Goal: Task Accomplishment & Management: Manage account settings

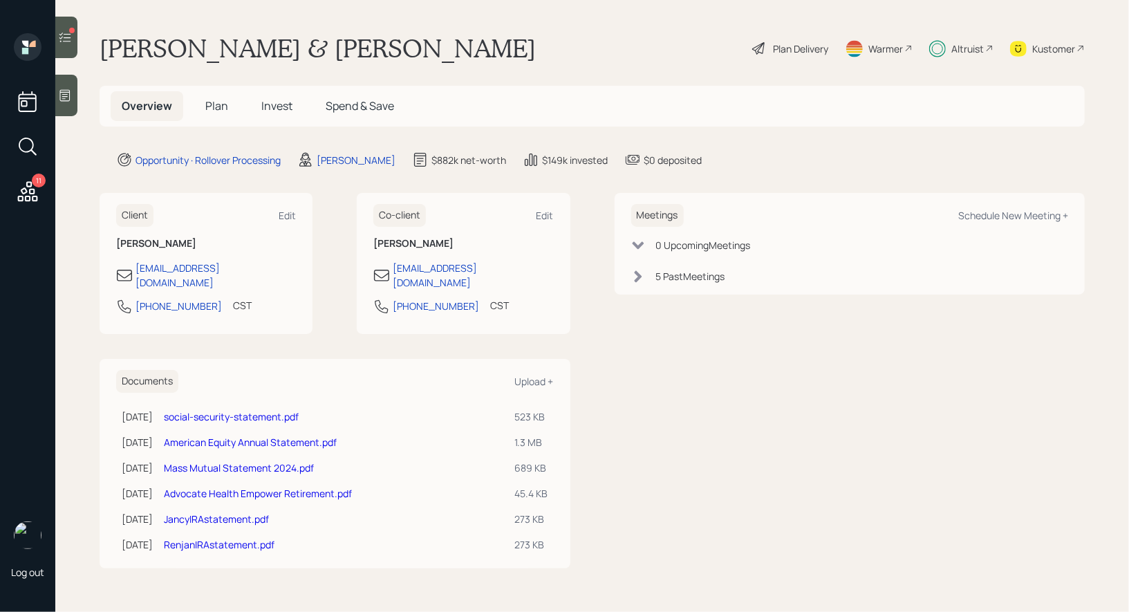
click at [281, 101] on span "Invest" at bounding box center [276, 105] width 31 height 15
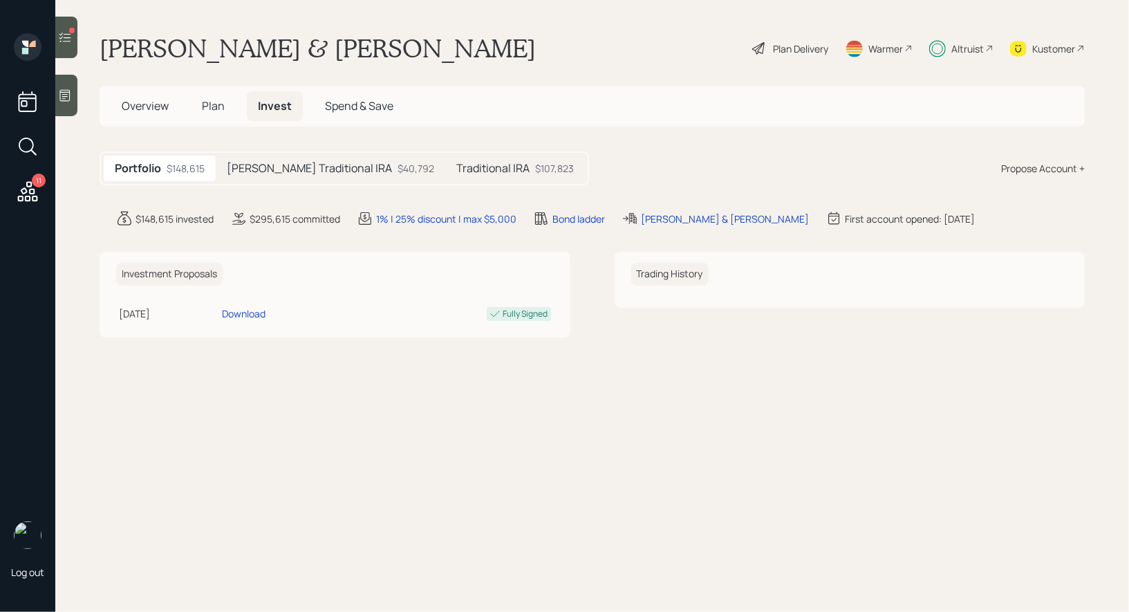
click at [72, 28] on div at bounding box center [72, 31] width 6 height 6
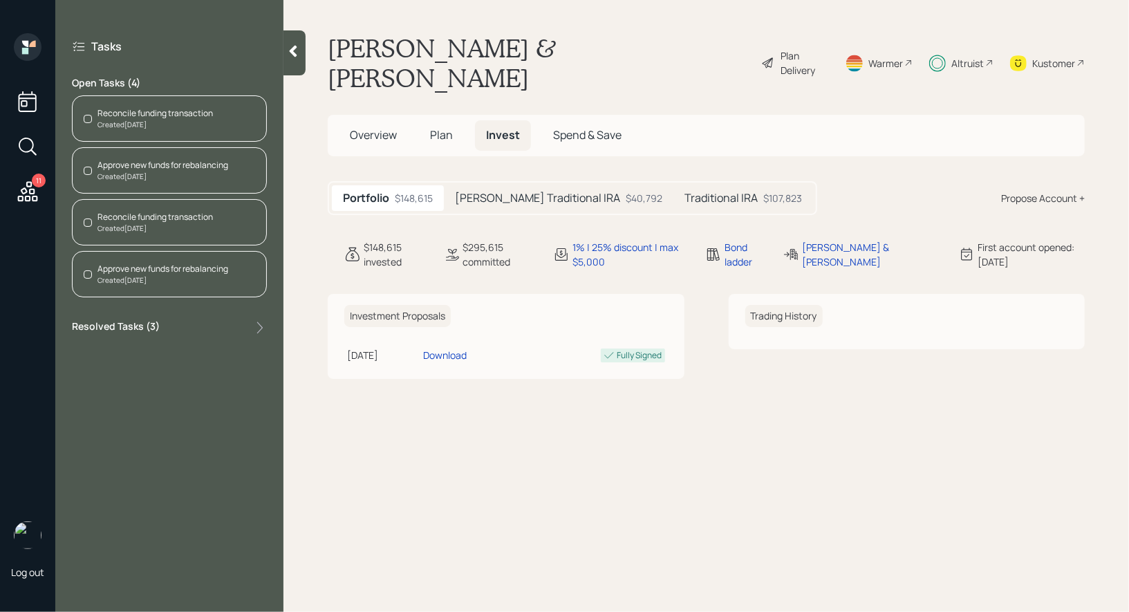
click at [160, 109] on div "Reconcile funding transaction" at bounding box center [155, 113] width 115 height 12
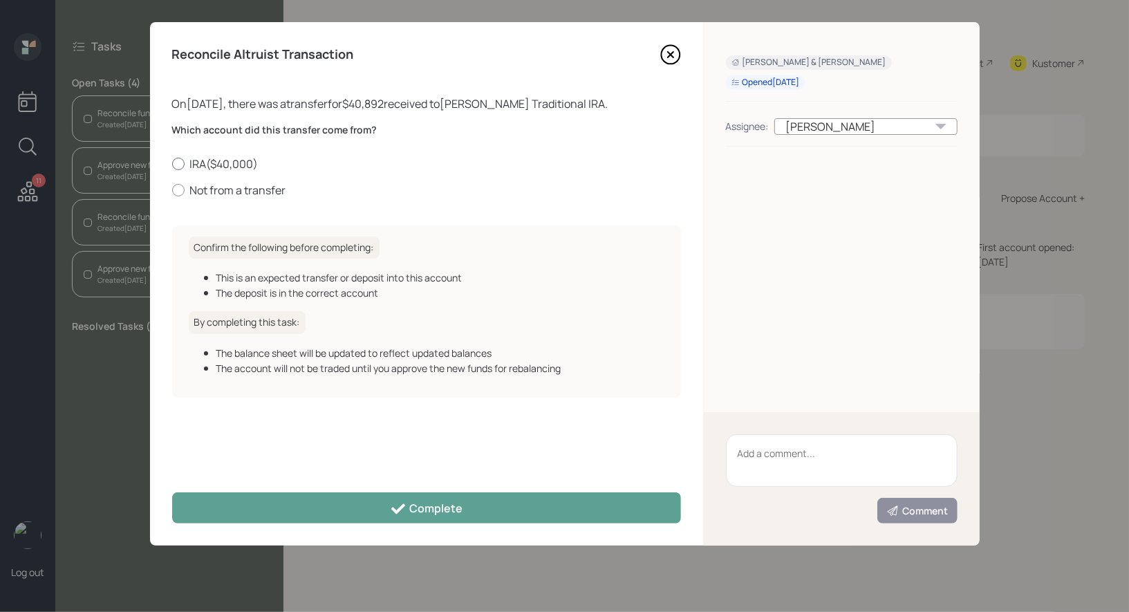
click at [178, 163] on div at bounding box center [178, 164] width 12 height 12
click at [172, 163] on input "IRA ( $40,000 )" at bounding box center [171, 163] width 1 height 1
radio input "true"
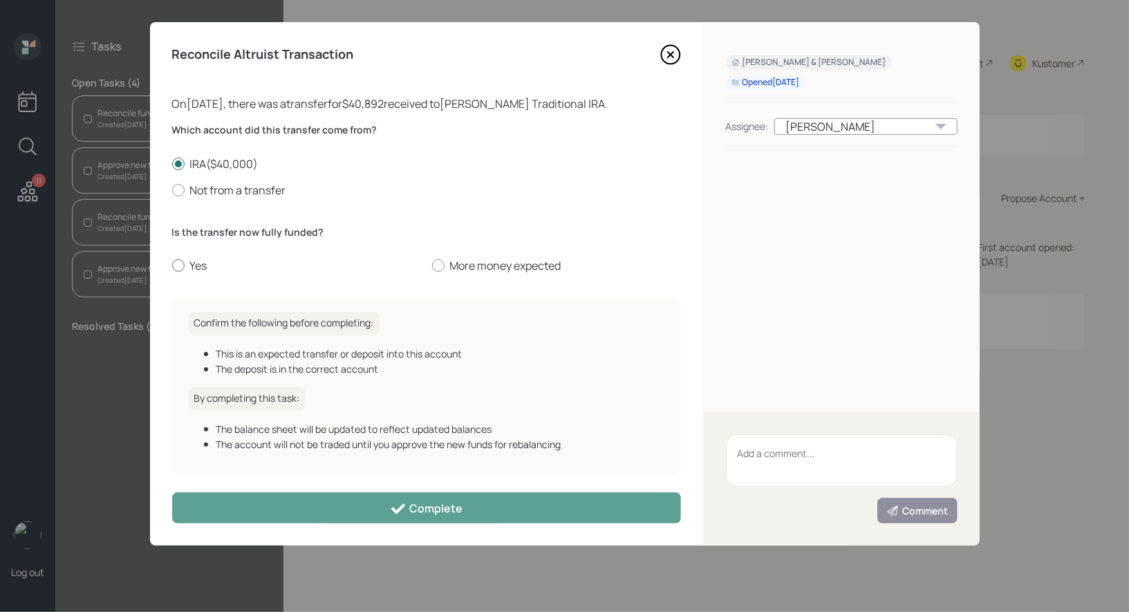
click at [179, 266] on div at bounding box center [178, 265] width 12 height 12
click at [172, 266] on input "Yes" at bounding box center [171, 266] width 1 height 1
radio input "true"
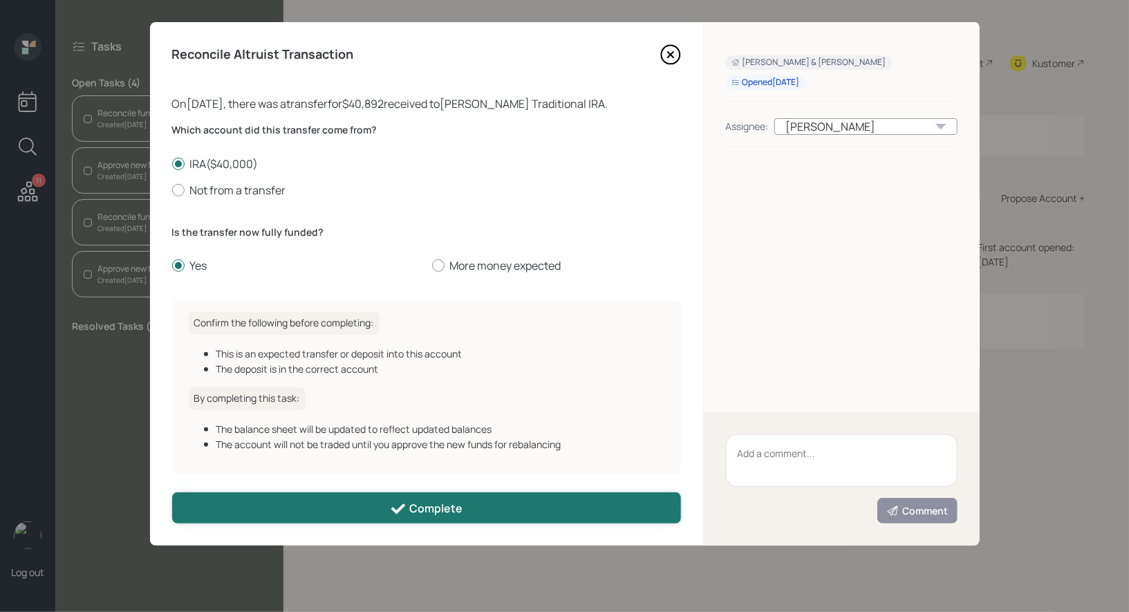
click at [295, 506] on button "Complete" at bounding box center [426, 507] width 509 height 31
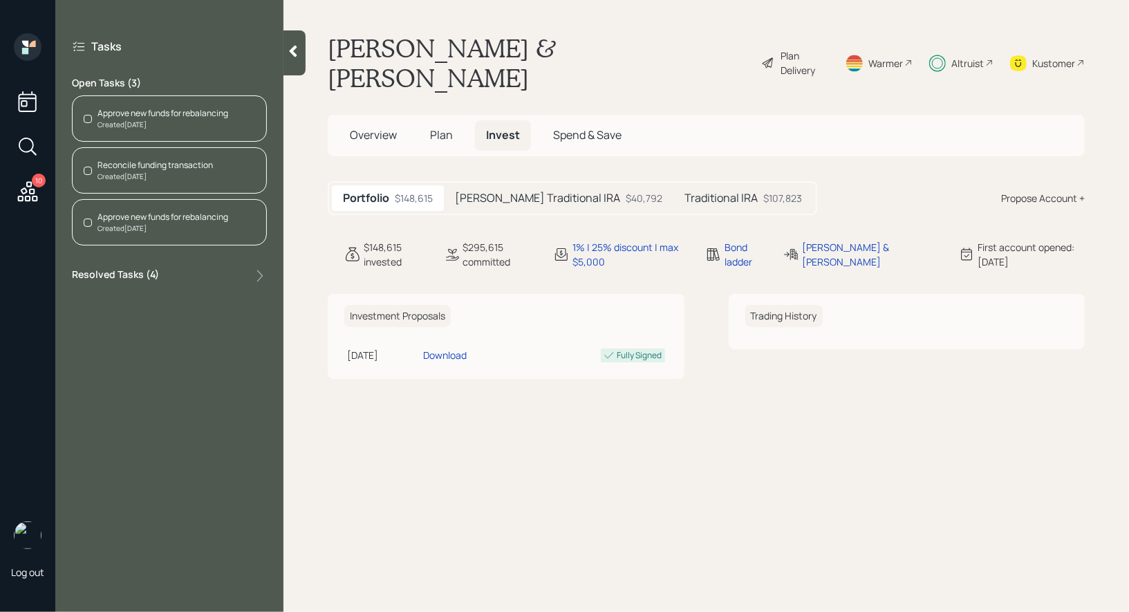
click at [144, 173] on div "Created [DATE]" at bounding box center [155, 176] width 115 height 10
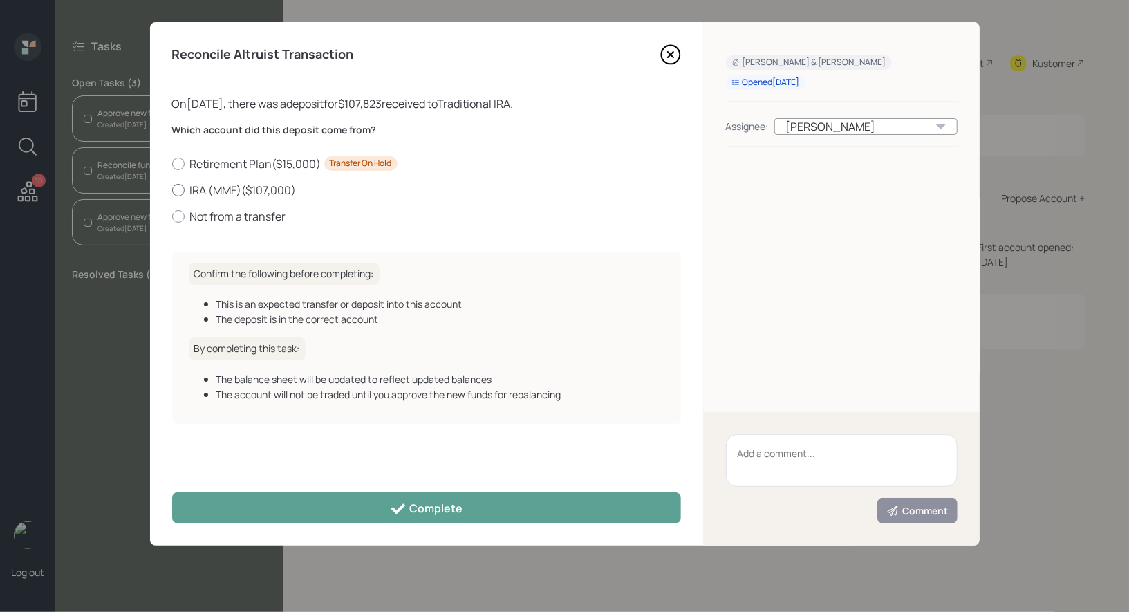
click at [176, 190] on div at bounding box center [178, 190] width 12 height 12
click at [172, 190] on input "IRA (MMF) ( $107,000 )" at bounding box center [171, 189] width 1 height 1
radio input "true"
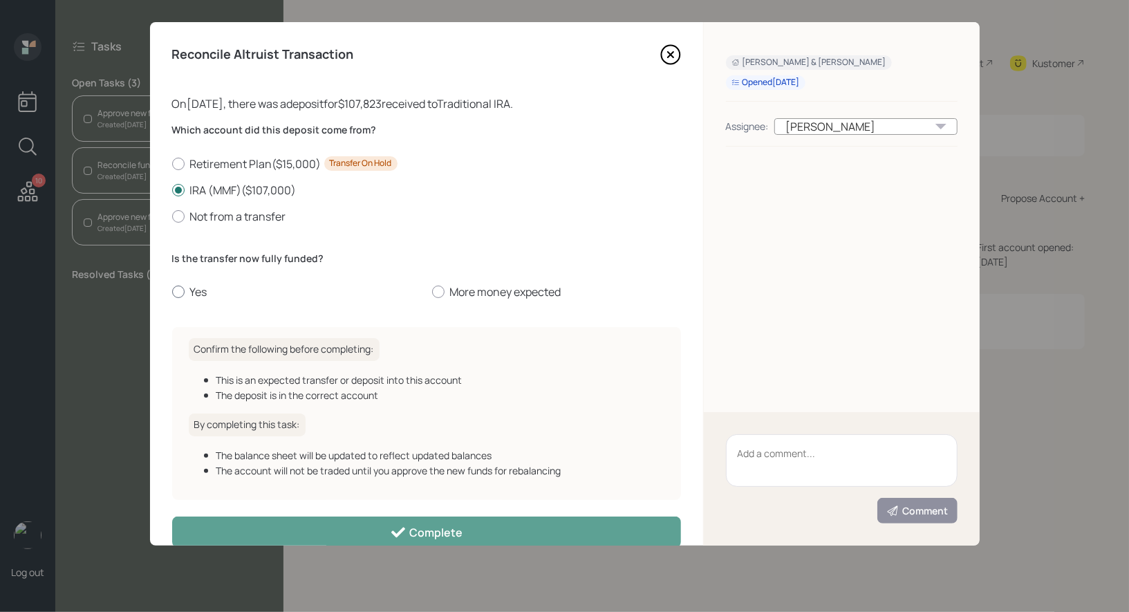
click at [178, 287] on div at bounding box center [178, 292] width 12 height 12
click at [172, 292] on input "Yes" at bounding box center [171, 292] width 1 height 1
radio input "true"
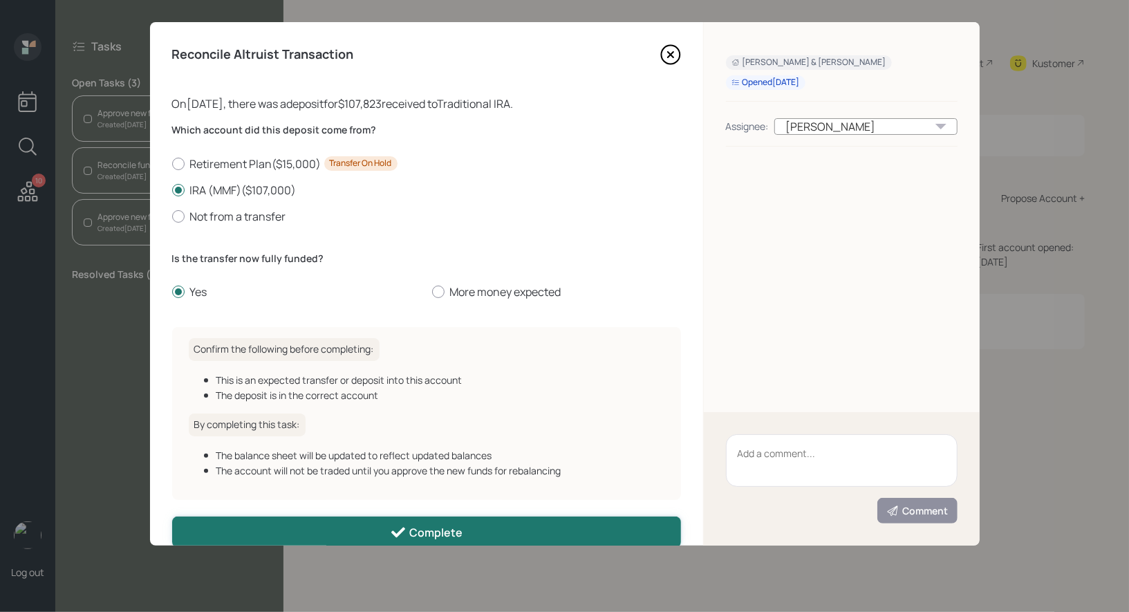
click at [346, 526] on button "Complete" at bounding box center [426, 532] width 509 height 31
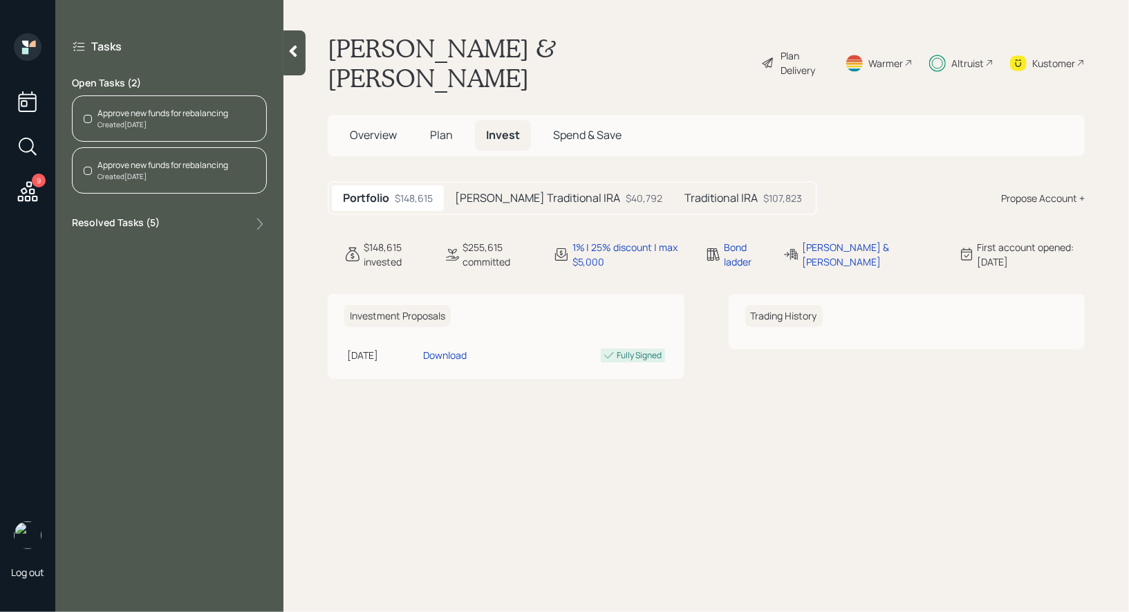
click at [166, 165] on div "Approve new funds for rebalancing" at bounding box center [163, 165] width 131 height 12
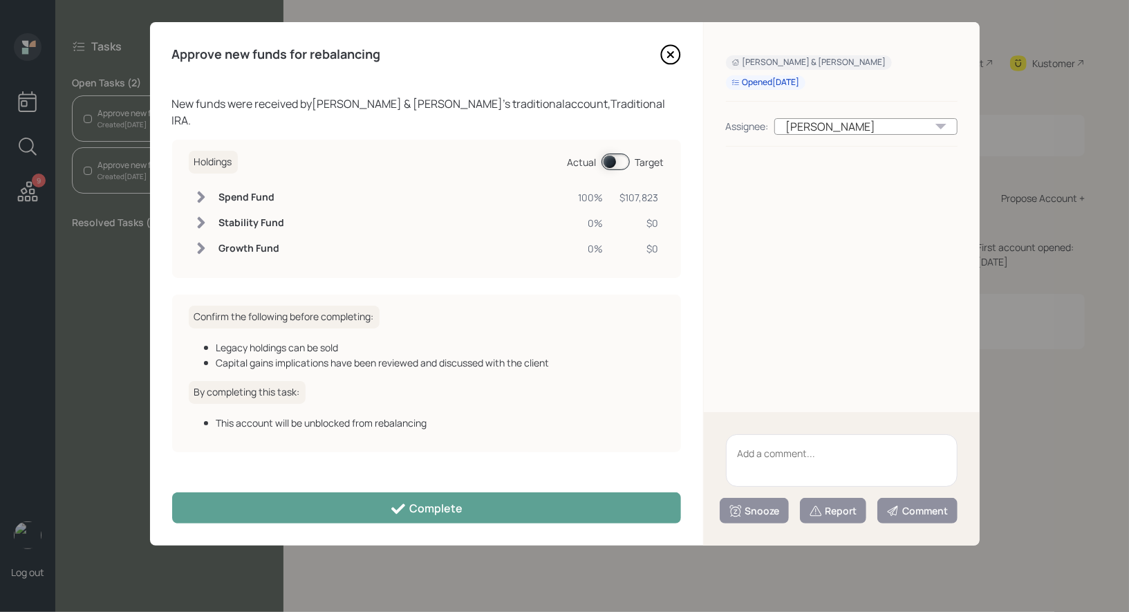
click at [613, 154] on span at bounding box center [616, 162] width 28 height 17
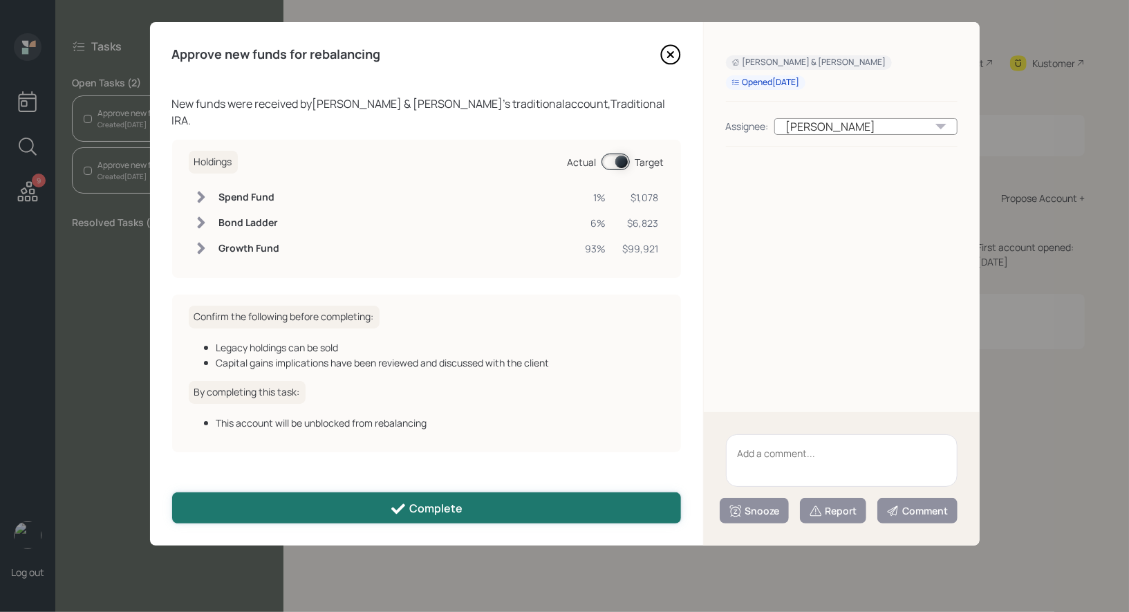
click at [505, 508] on button "Complete" at bounding box center [426, 507] width 509 height 31
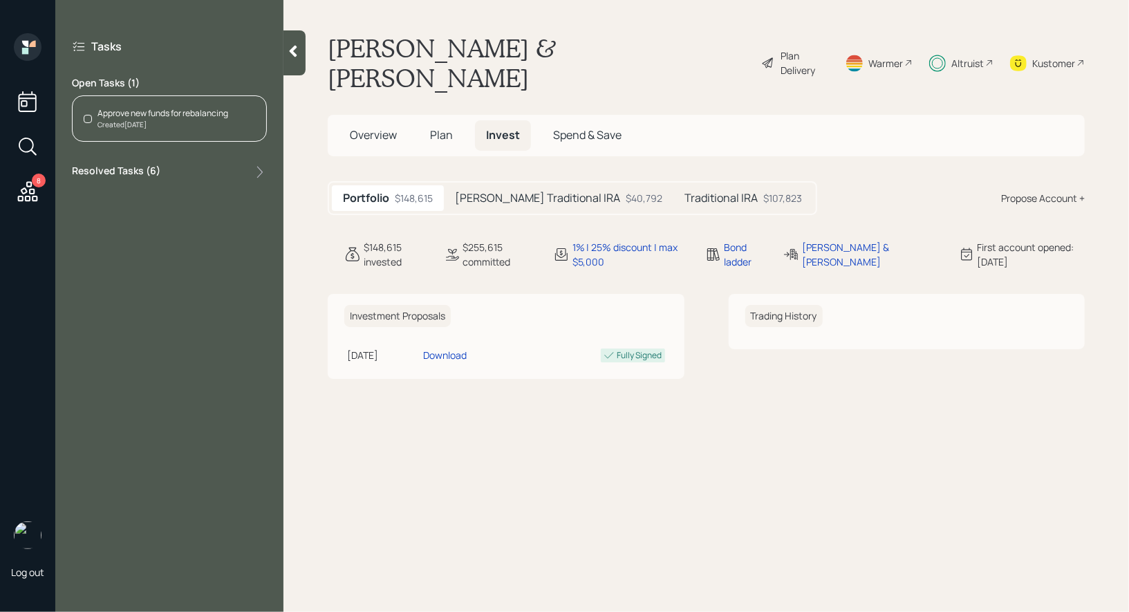
click at [138, 109] on div "Approve new funds for rebalancing" at bounding box center [163, 113] width 131 height 12
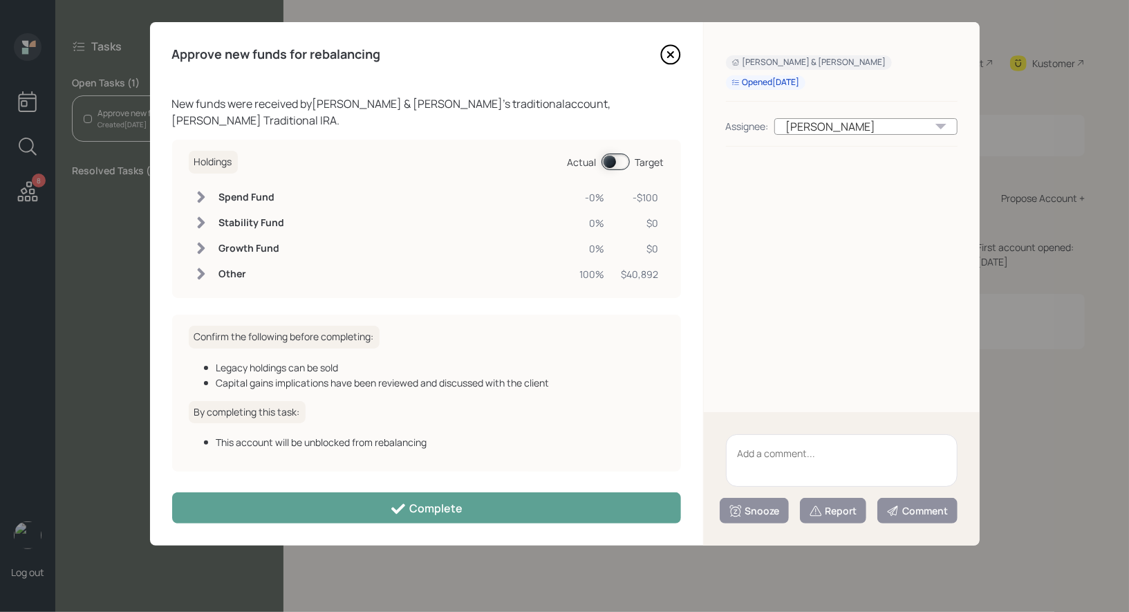
click at [612, 154] on span at bounding box center [616, 162] width 28 height 17
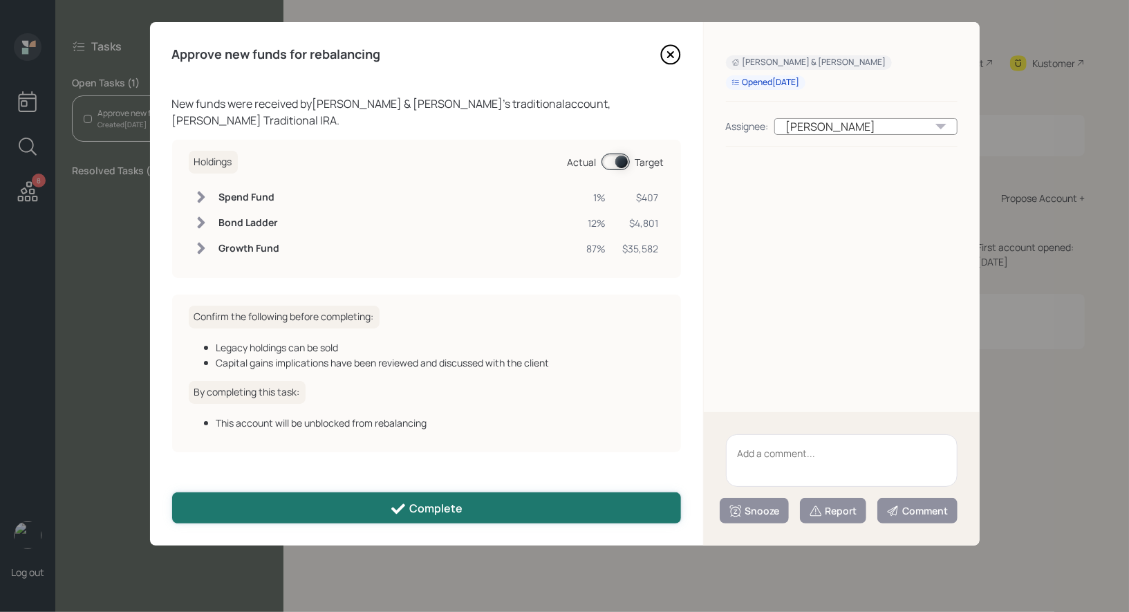
click at [478, 509] on button "Complete" at bounding box center [426, 507] width 509 height 31
